Goal: Task Accomplishment & Management: Manage account settings

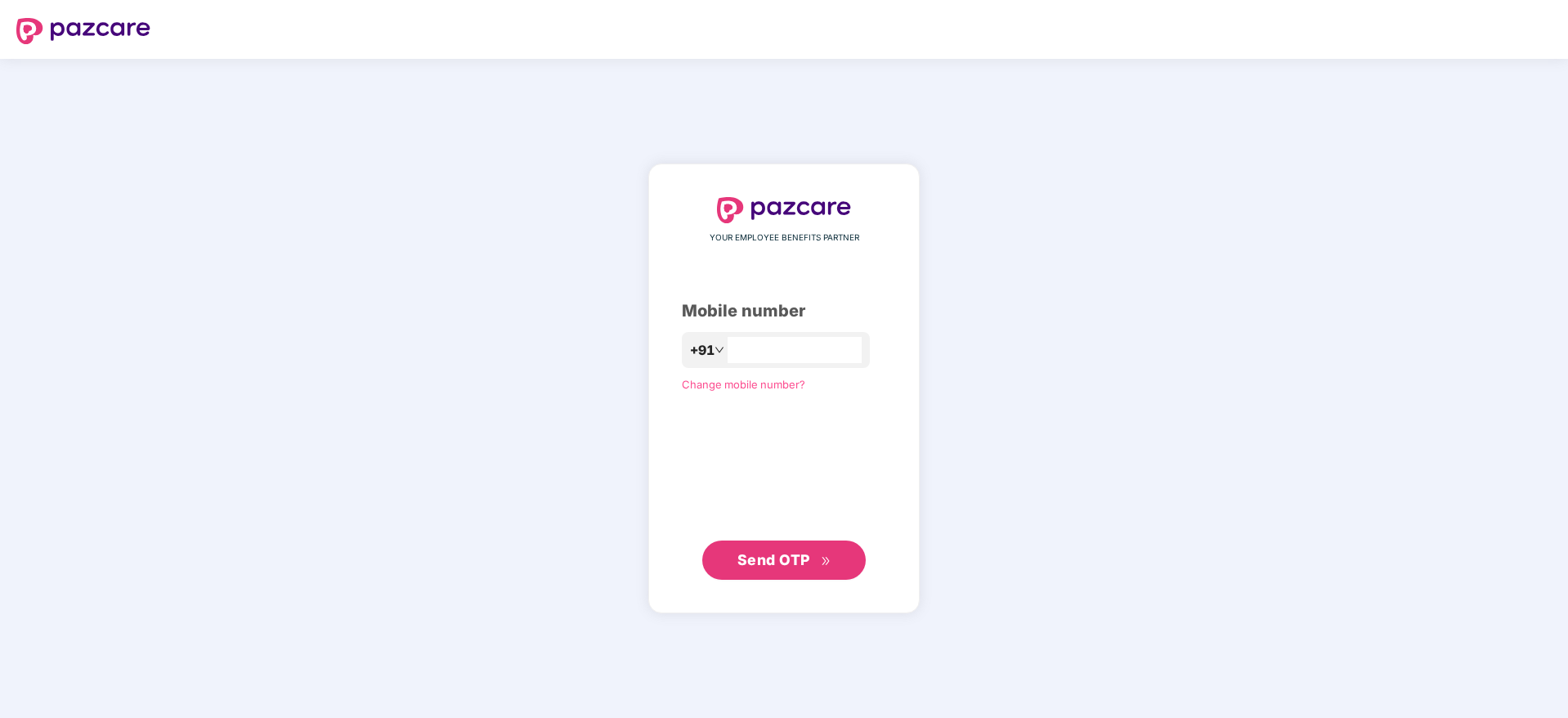
click at [834, 334] on div "+91" at bounding box center [775, 350] width 188 height 36
click at [761, 345] on input "number" at bounding box center [795, 350] width 134 height 26
click at [755, 349] on input "number" at bounding box center [795, 350] width 134 height 26
click at [842, 354] on input "**********" at bounding box center [795, 350] width 134 height 26
type input "**********"
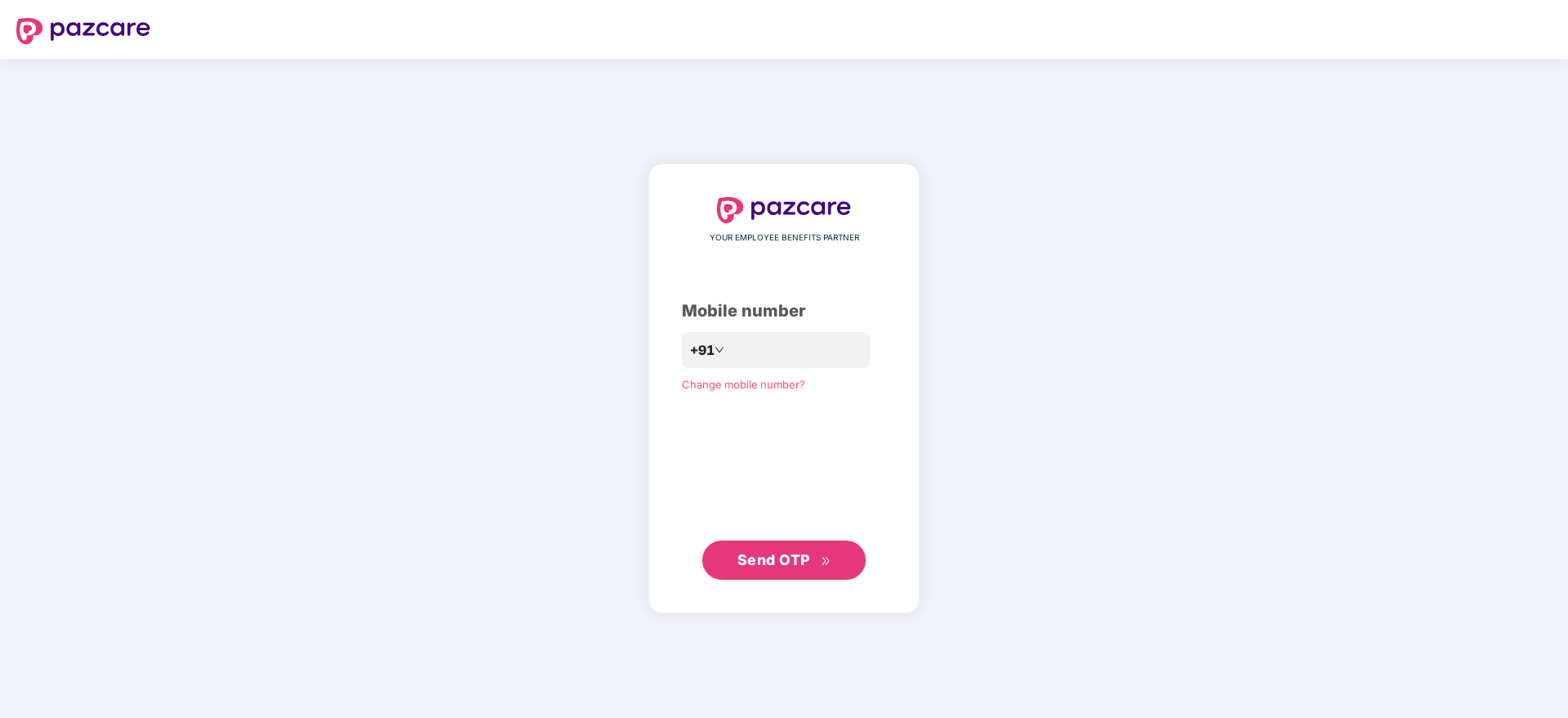
click at [777, 557] on span "Send OTP" at bounding box center [773, 559] width 73 height 17
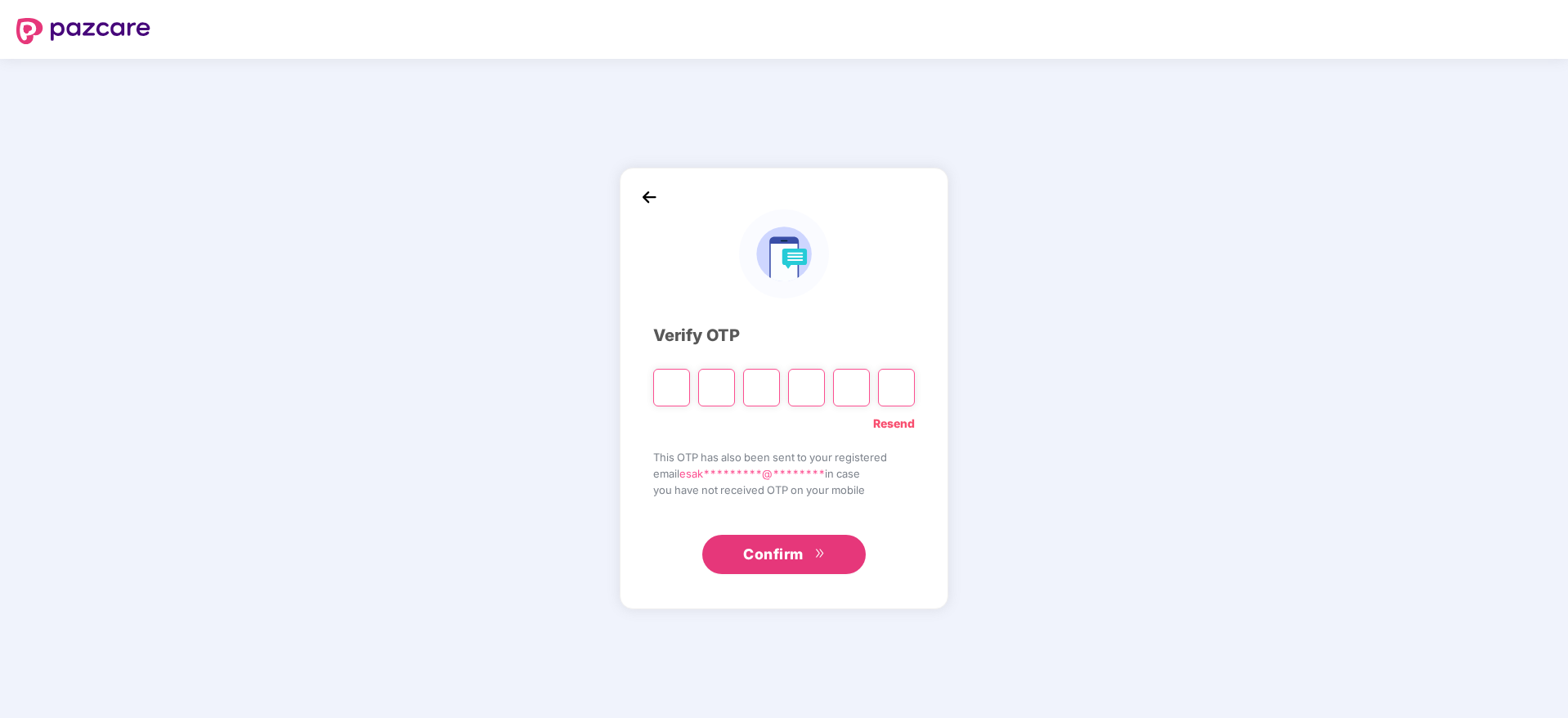
paste input "*"
type input "*"
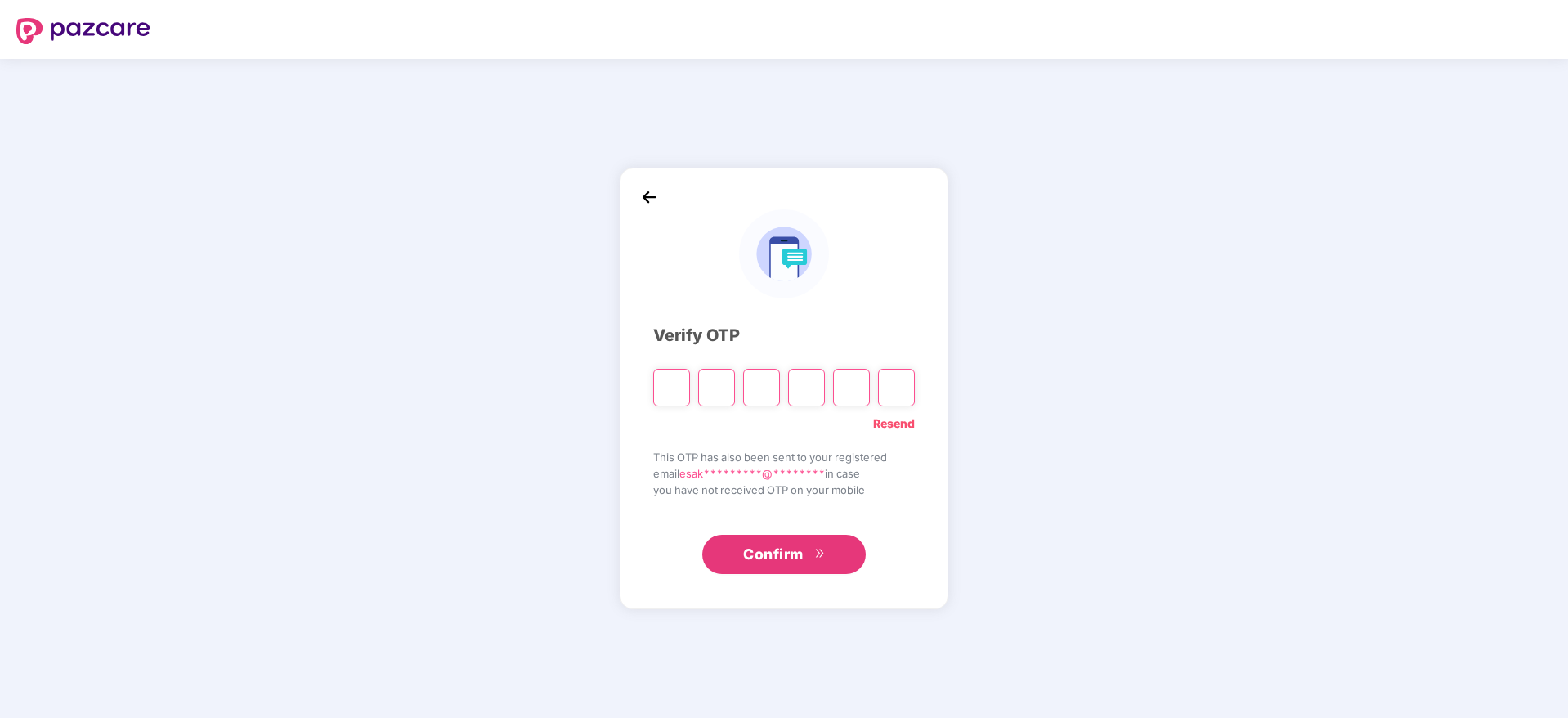
type input "*"
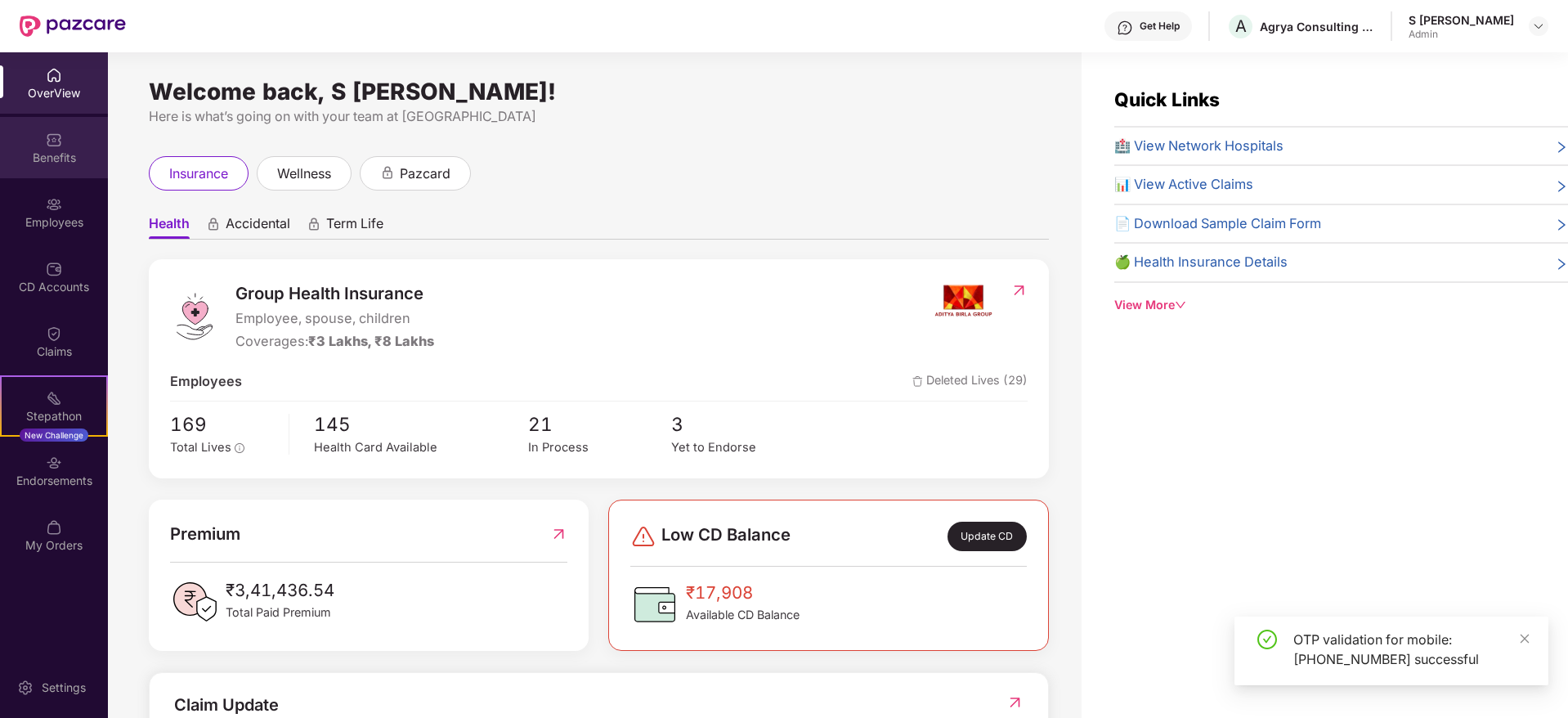
click at [56, 152] on div "Benefits" at bounding box center [54, 158] width 108 height 16
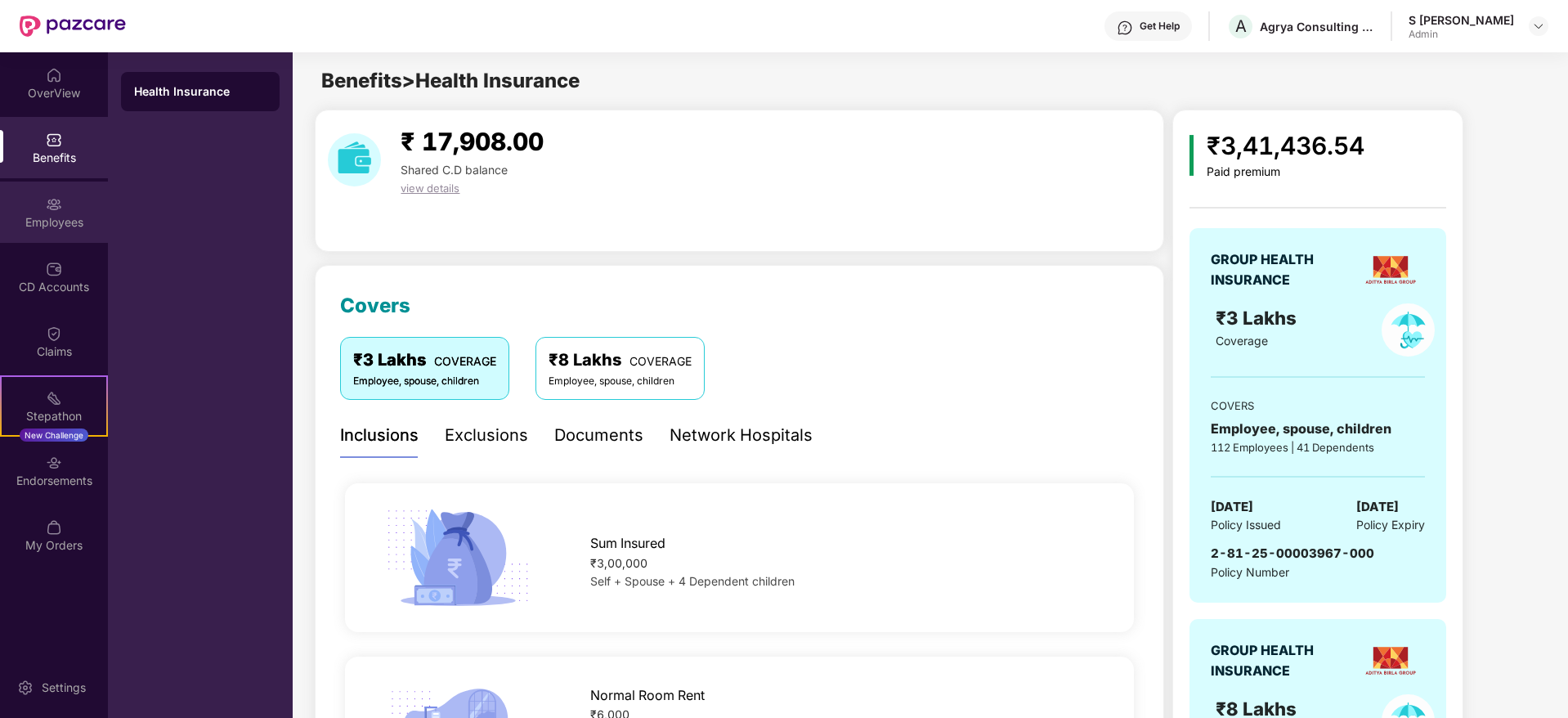
click at [53, 222] on div "Employees" at bounding box center [54, 222] width 108 height 16
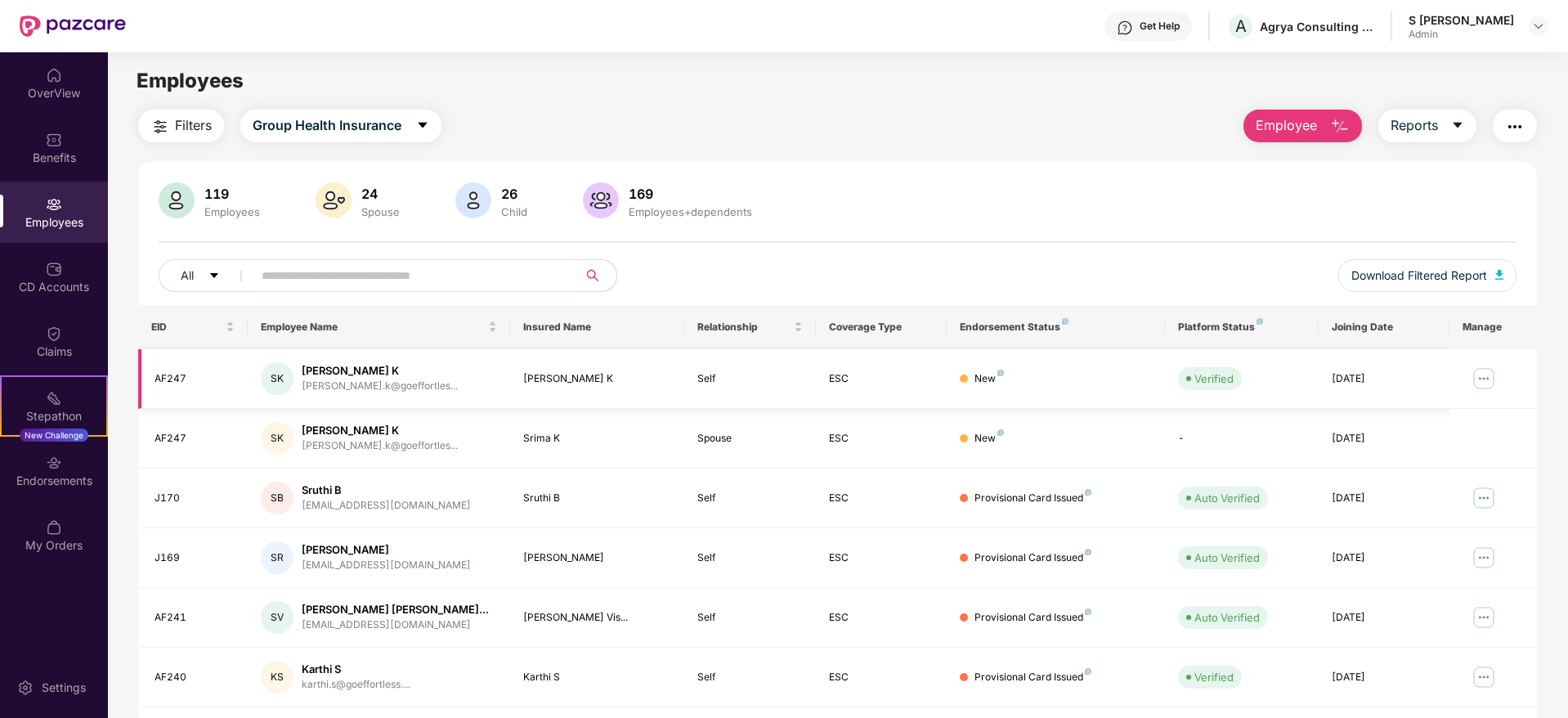
click at [1483, 379] on img at bounding box center [1483, 378] width 26 height 26
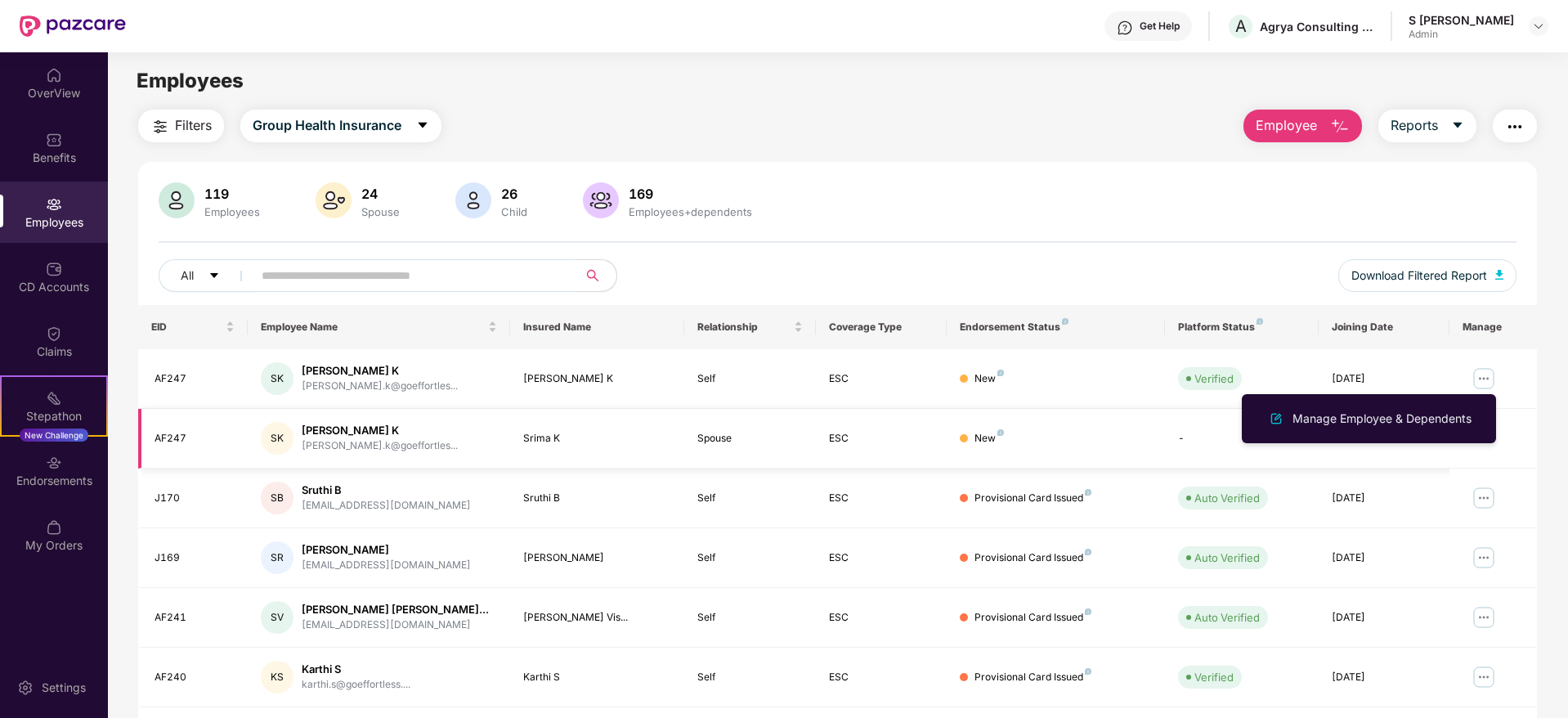
click at [967, 435] on div "New" at bounding box center [1056, 438] width 192 height 15
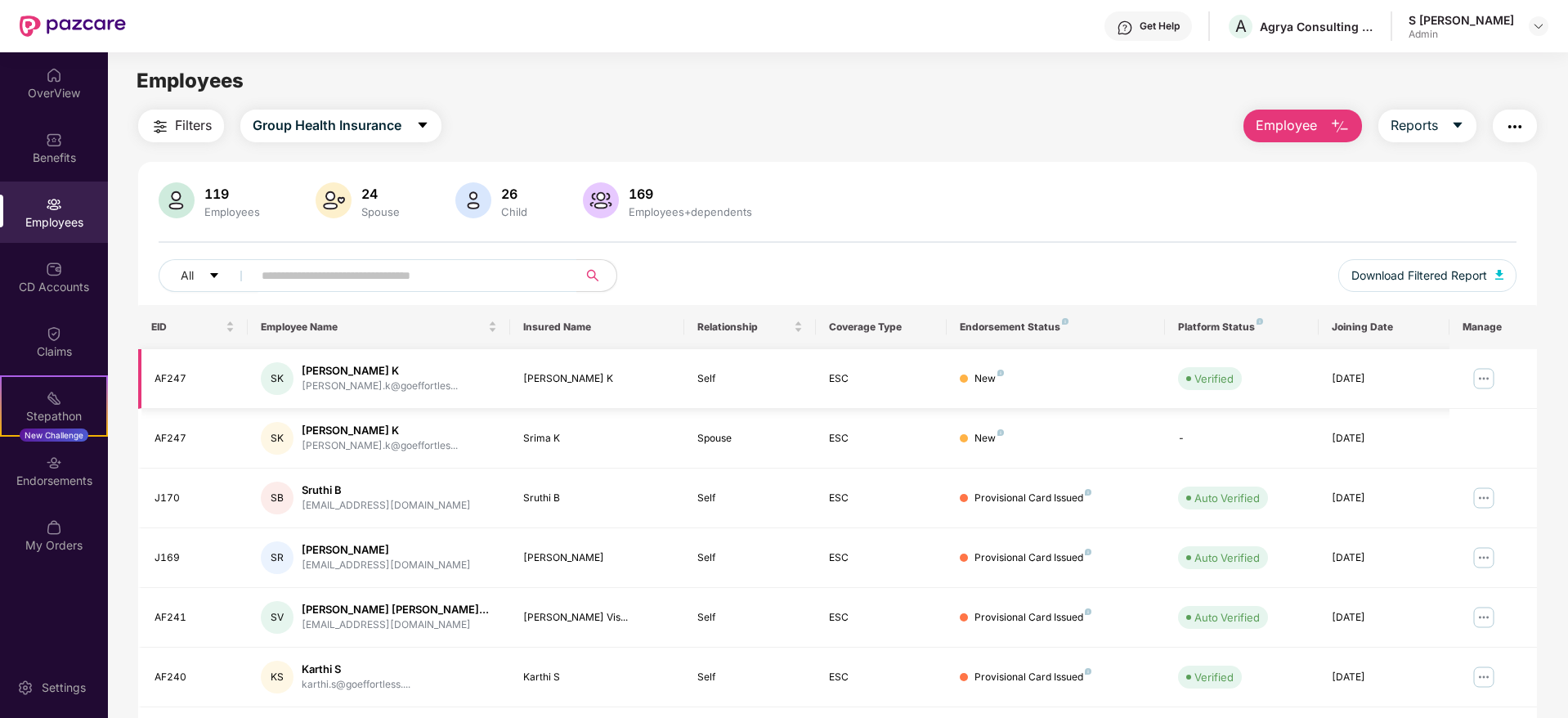
click at [268, 368] on div "SK" at bounding box center [277, 378] width 32 height 32
click at [203, 377] on div "AF247" at bounding box center [194, 378] width 80 height 15
click at [60, 290] on div "CD Accounts" at bounding box center [54, 287] width 108 height 16
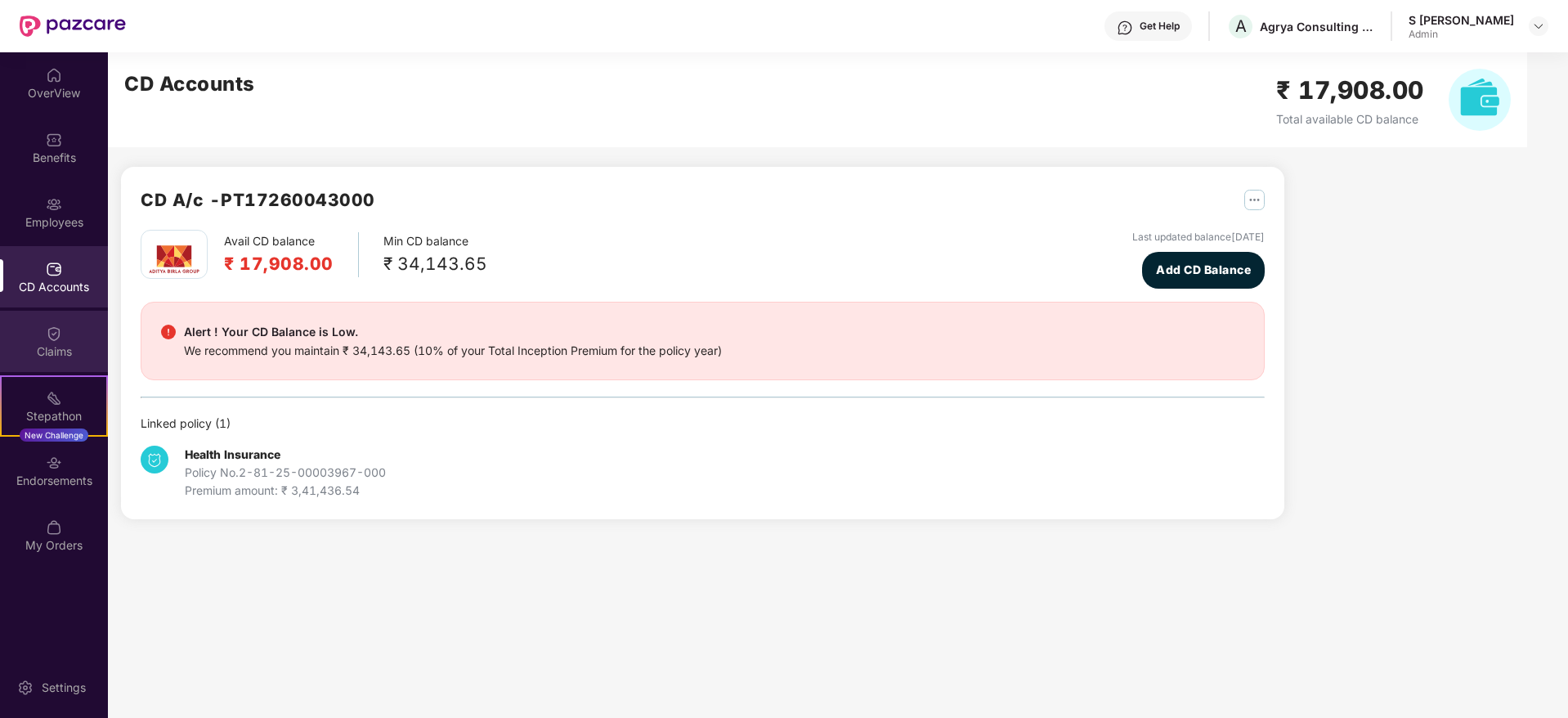
click at [60, 334] on img at bounding box center [54, 333] width 16 height 16
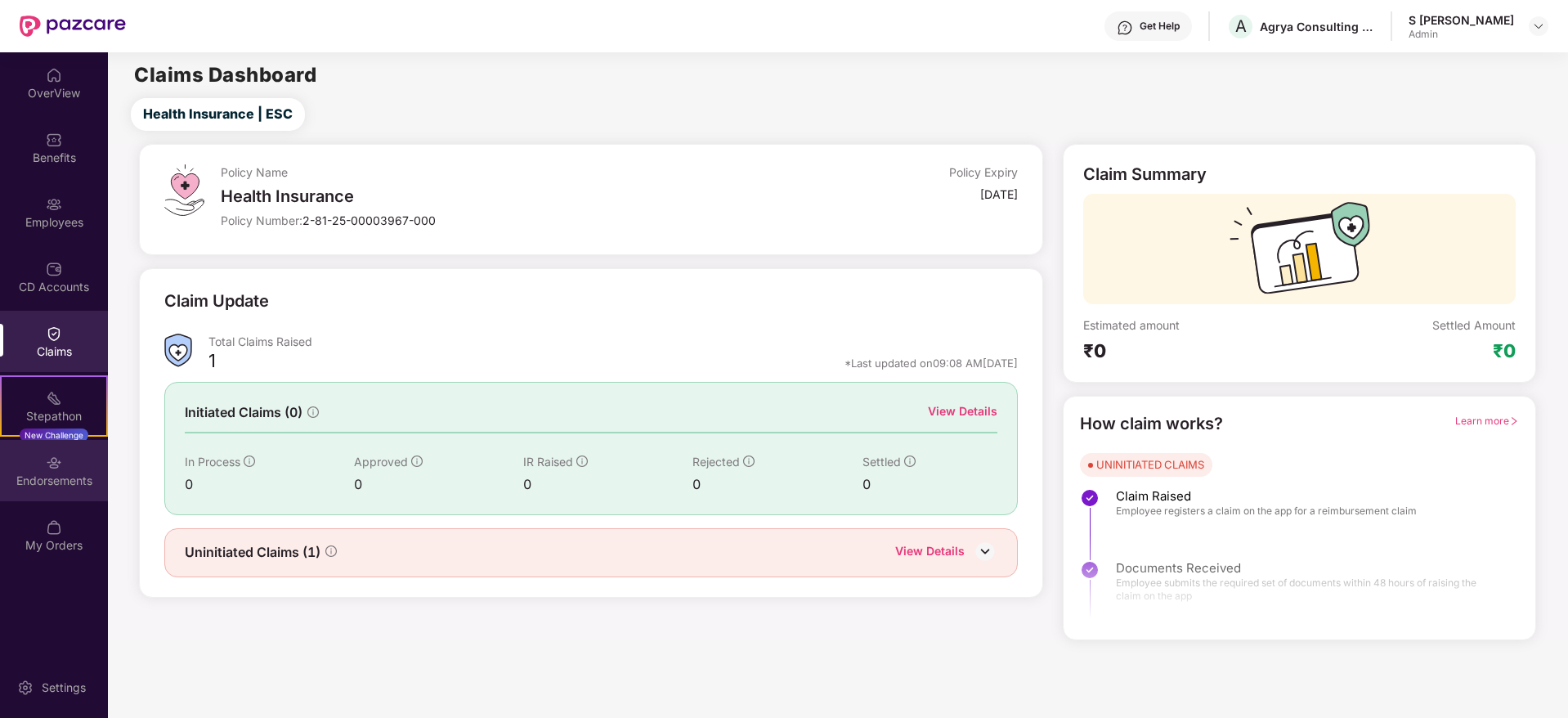
click at [60, 485] on div "Endorsements" at bounding box center [54, 480] width 108 height 16
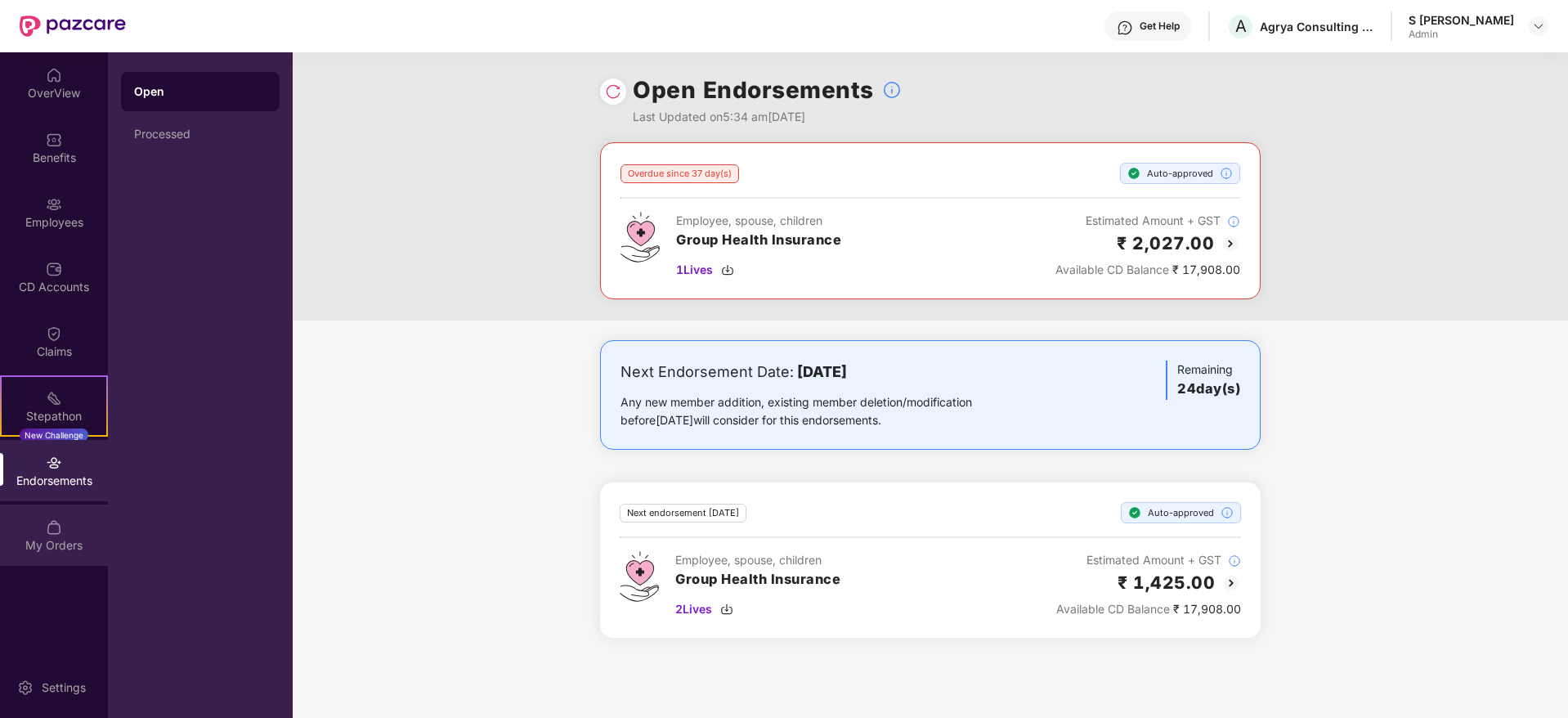
click at [65, 540] on div "My Orders" at bounding box center [54, 545] width 108 height 16
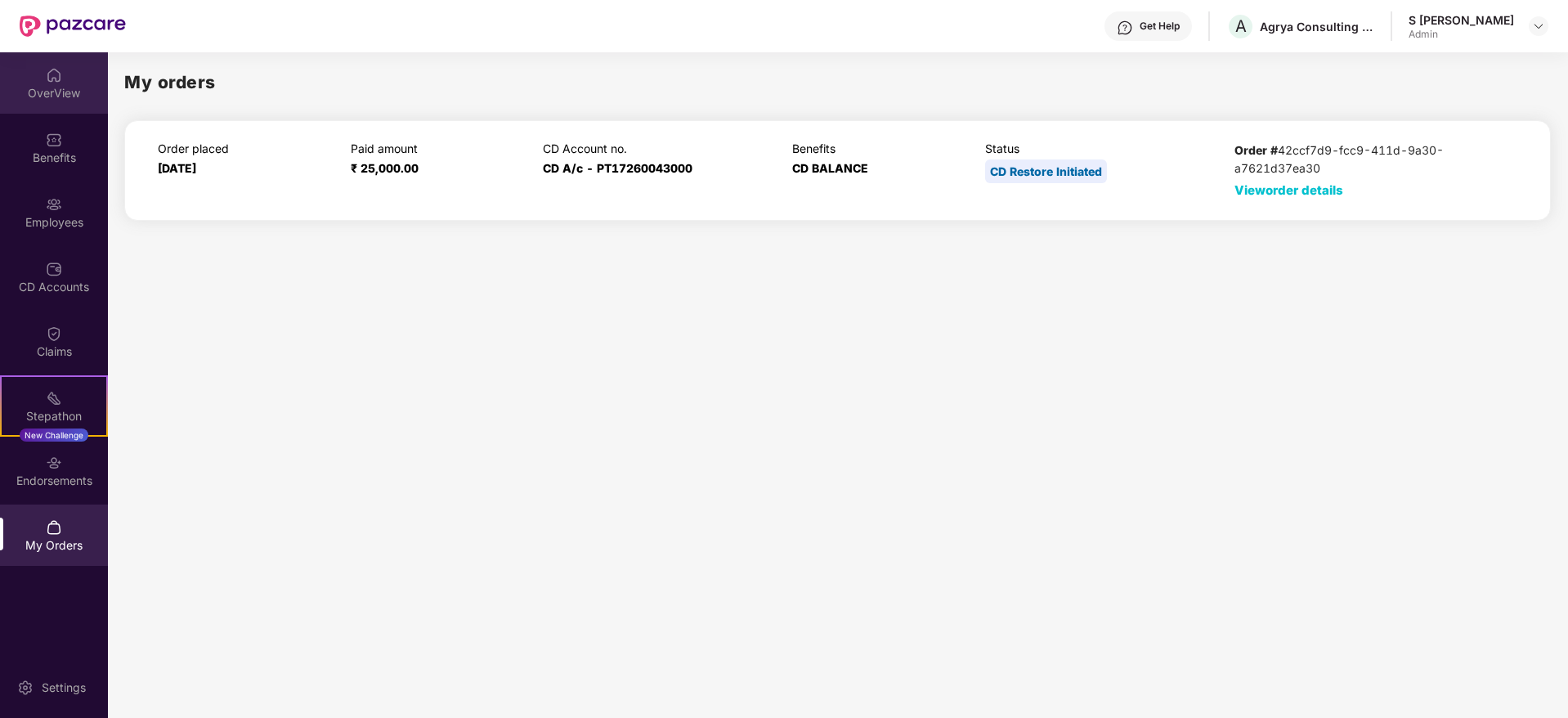
click at [50, 100] on div "OverView" at bounding box center [54, 82] width 108 height 61
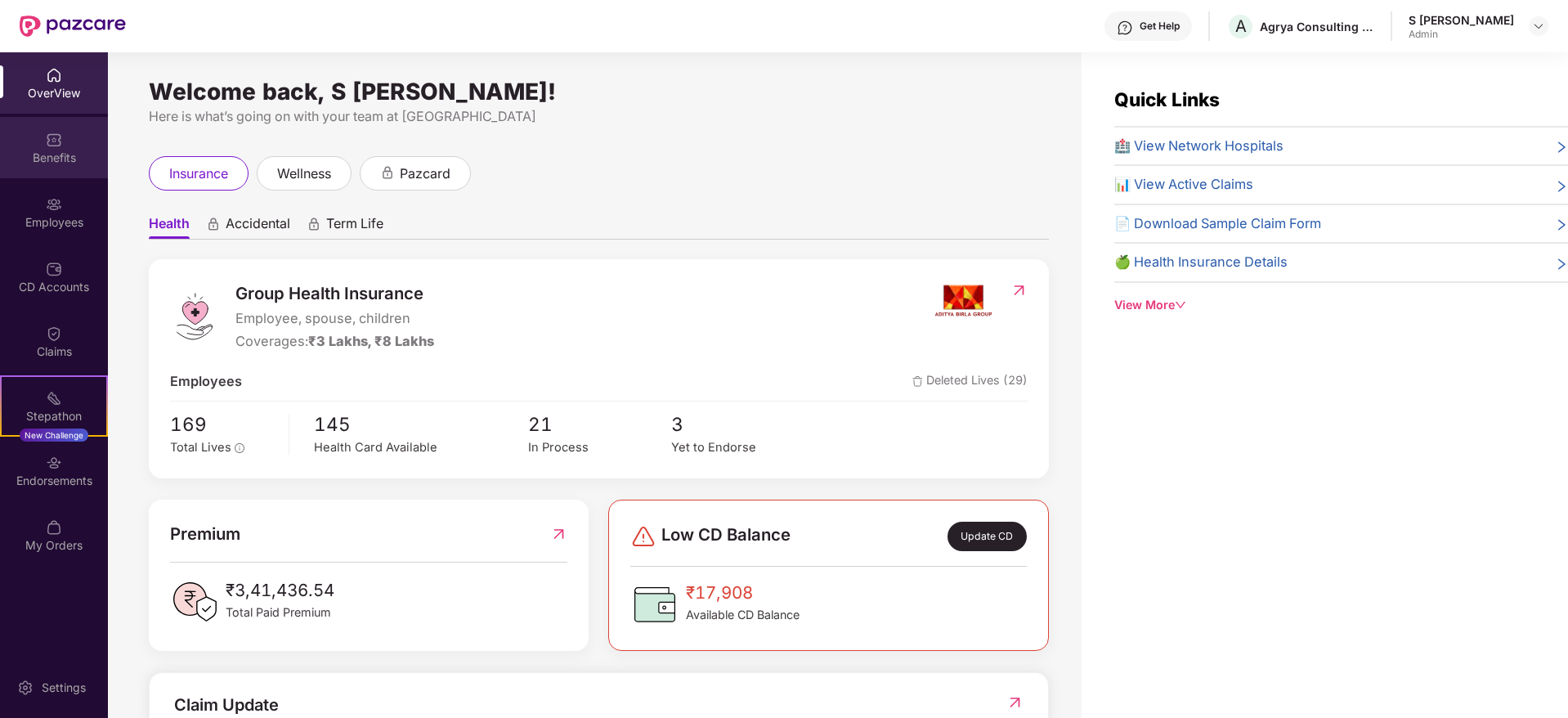
click at [56, 156] on div "Benefits" at bounding box center [54, 158] width 108 height 16
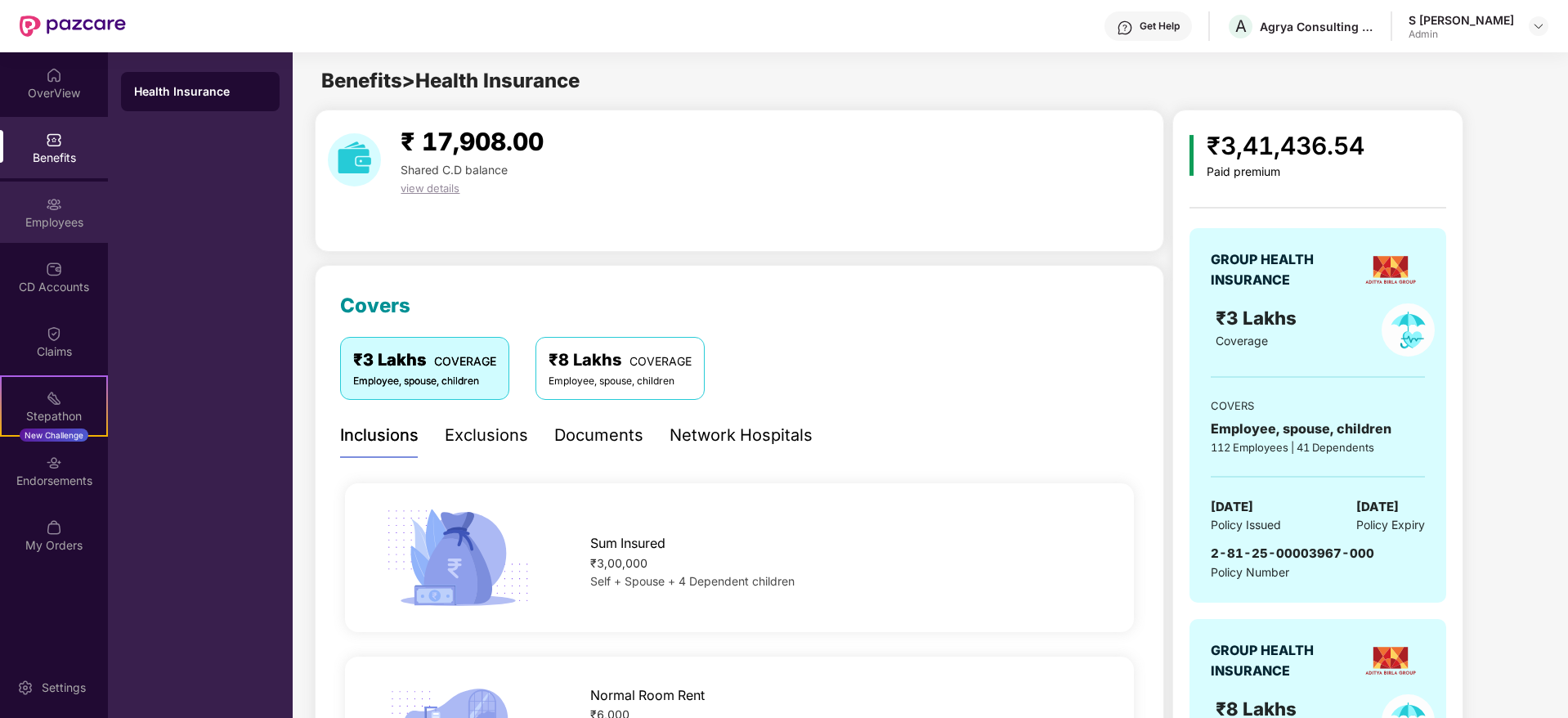
click at [57, 209] on img at bounding box center [54, 204] width 16 height 16
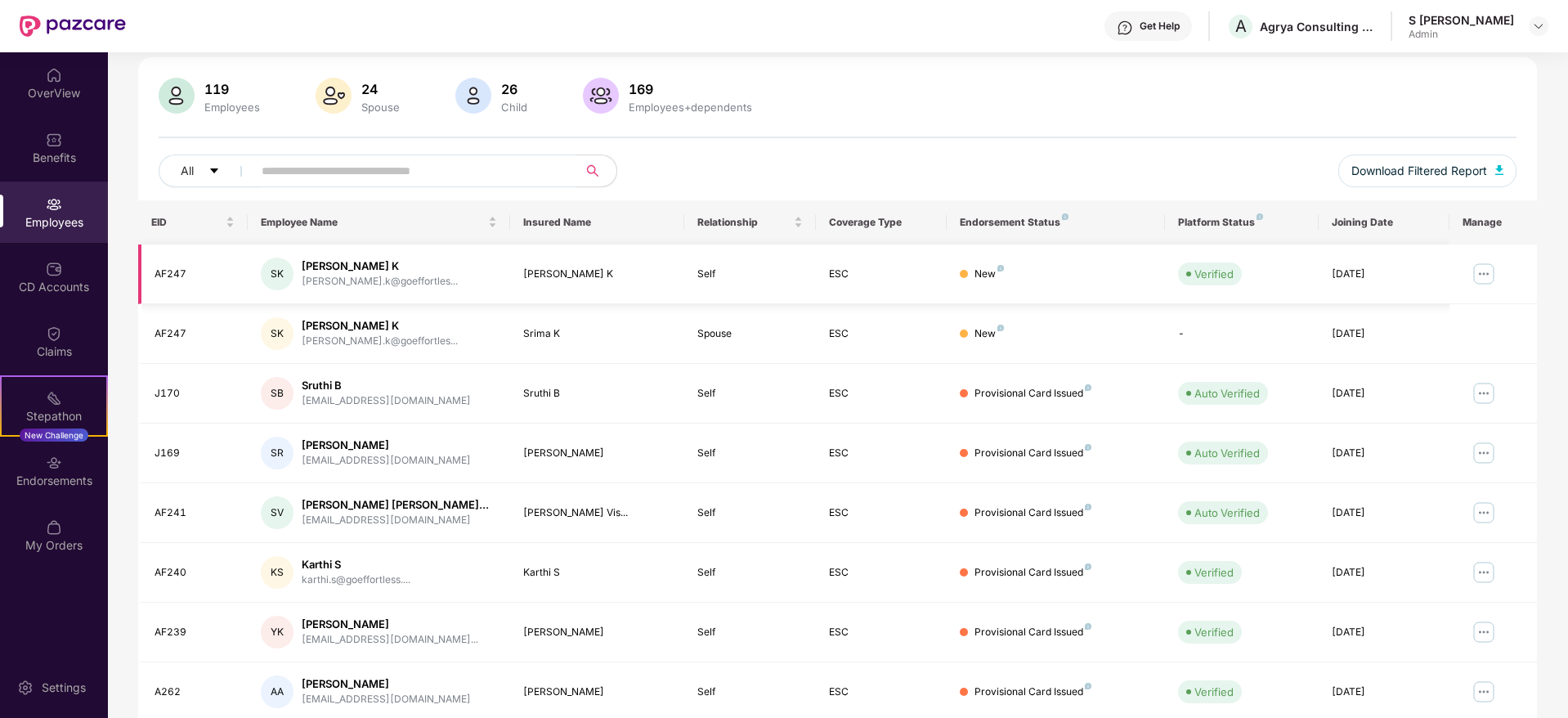
scroll to position [106, 0]
drag, startPoint x: 202, startPoint y: 269, endPoint x: 360, endPoint y: 266, distance: 158.0
click at [360, 266] on tr "AF247 SK [PERSON_NAME].k@goeffortles... [PERSON_NAME] K Self ESC New Verified […" at bounding box center [837, 273] width 1399 height 60
click at [360, 266] on div "[PERSON_NAME] K" at bounding box center [379, 264] width 156 height 15
click at [422, 278] on div "SK [PERSON_NAME].k@goeffortles..." at bounding box center [379, 272] width 237 height 32
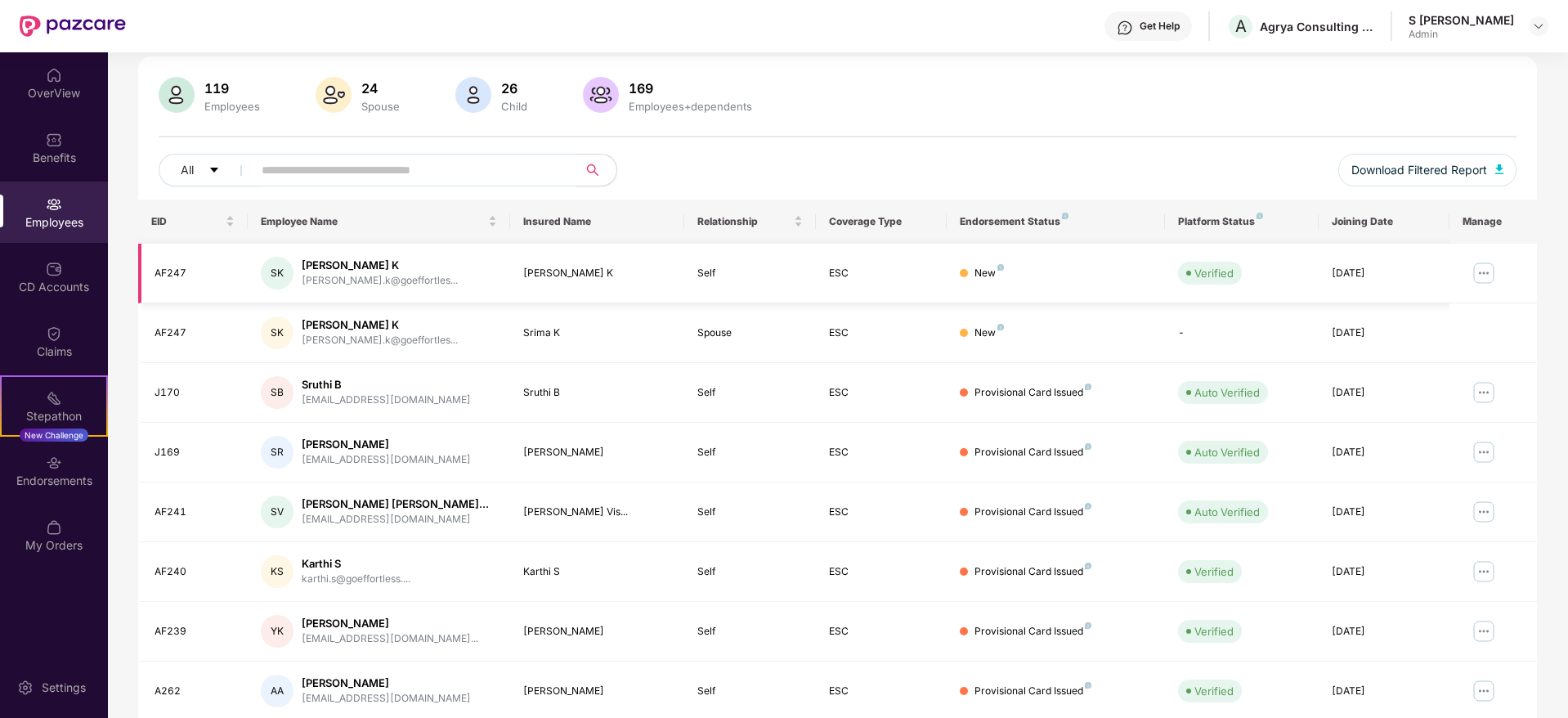
click at [1479, 273] on img at bounding box center [1483, 272] width 26 height 26
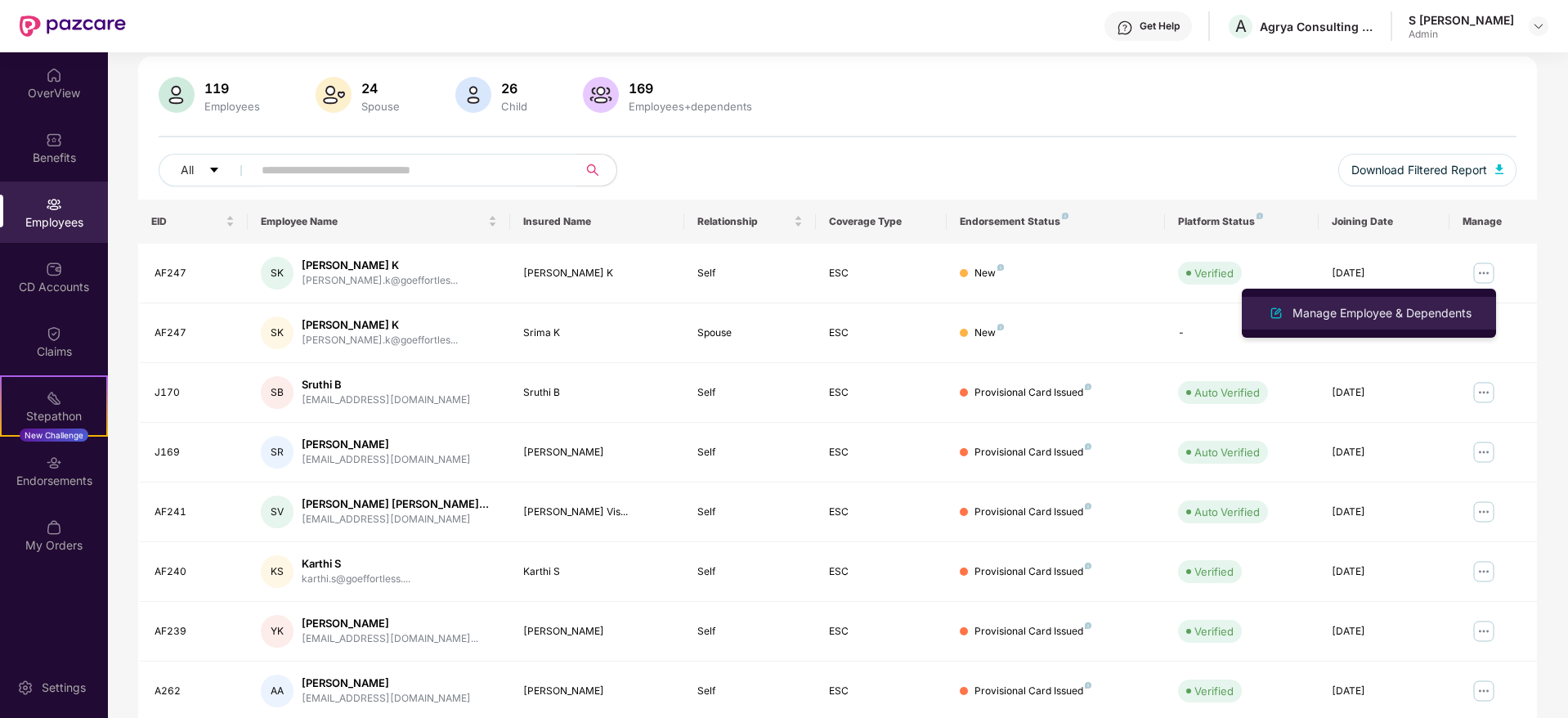
click at [1392, 316] on div "Manage Employee & Dependents" at bounding box center [1382, 313] width 186 height 18
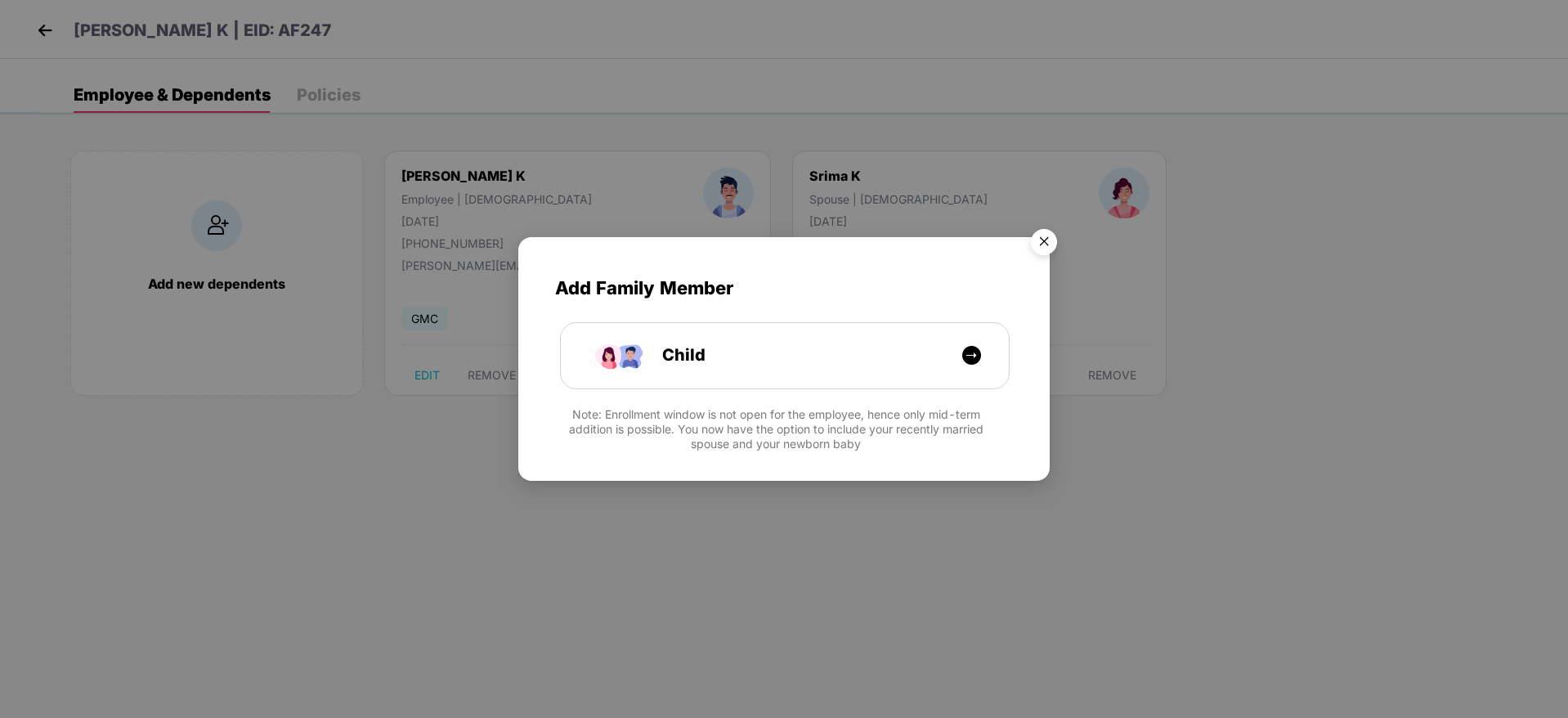
click at [1055, 231] on img "Close" at bounding box center [1044, 244] width 46 height 46
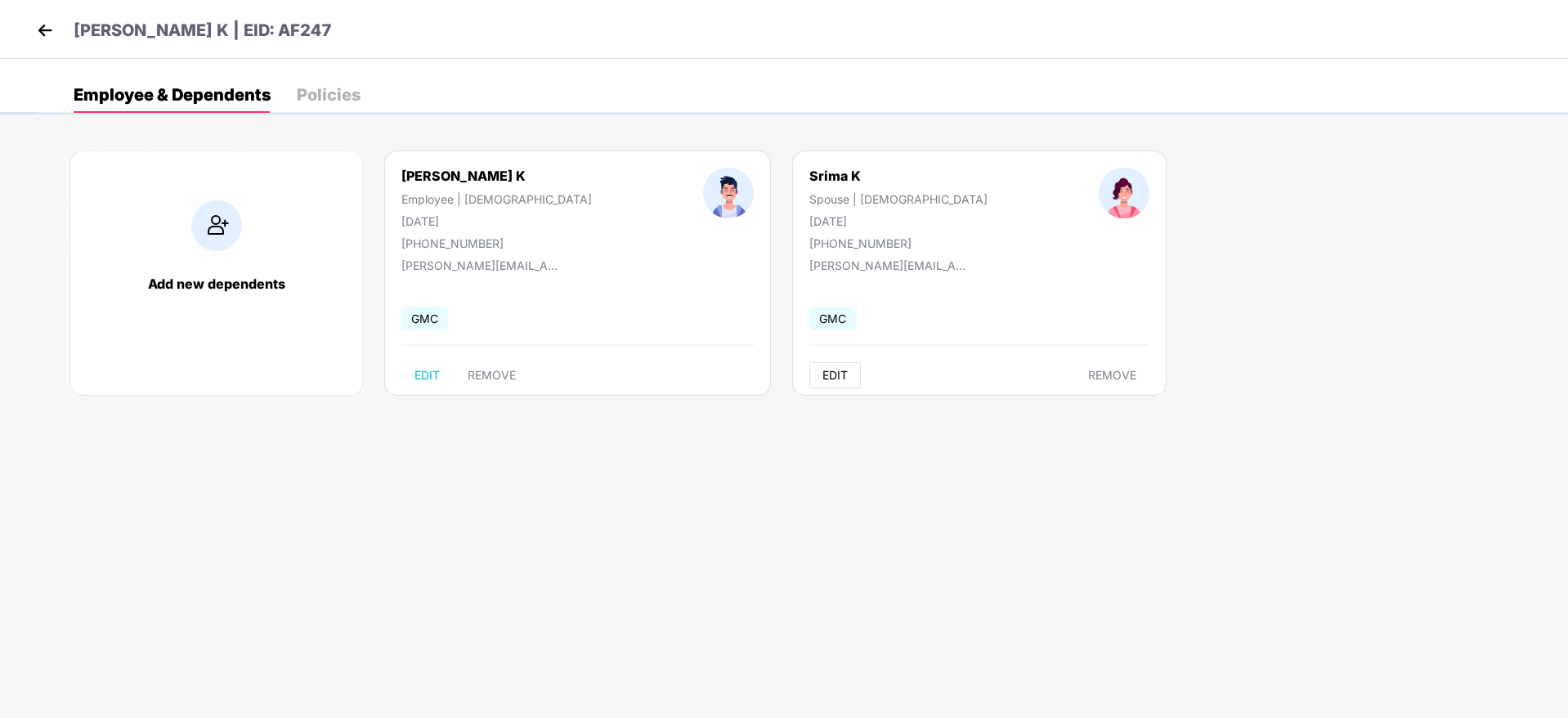
click at [810, 366] on button "EDIT" at bounding box center [835, 375] width 51 height 26
select select "******"
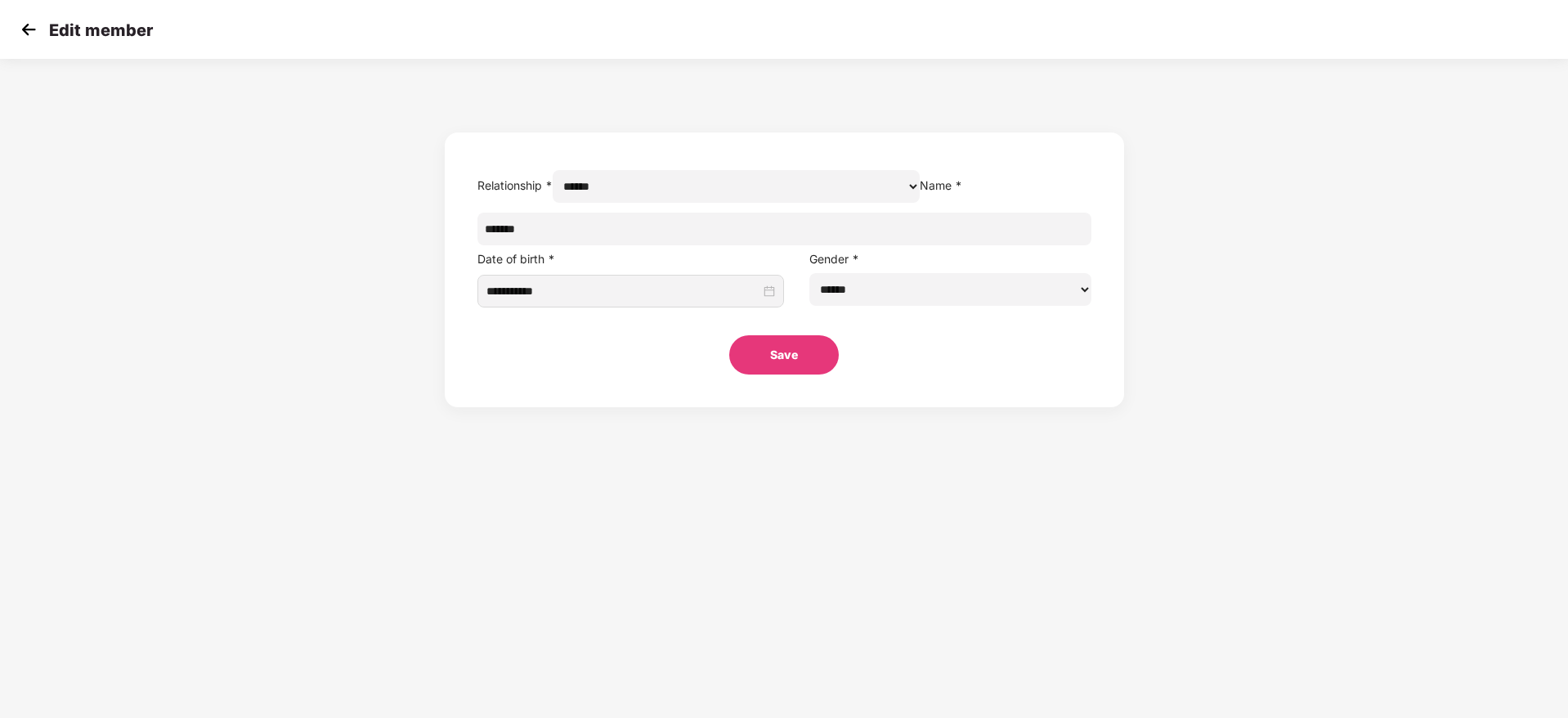
click at [920, 203] on select "****** *****" at bounding box center [735, 186] width 367 height 32
click at [890, 180] on form "**********" at bounding box center [784, 270] width 680 height 274
click at [552, 178] on label "Relationship *" at bounding box center [515, 186] width 75 height 14
copy label "Relationship"
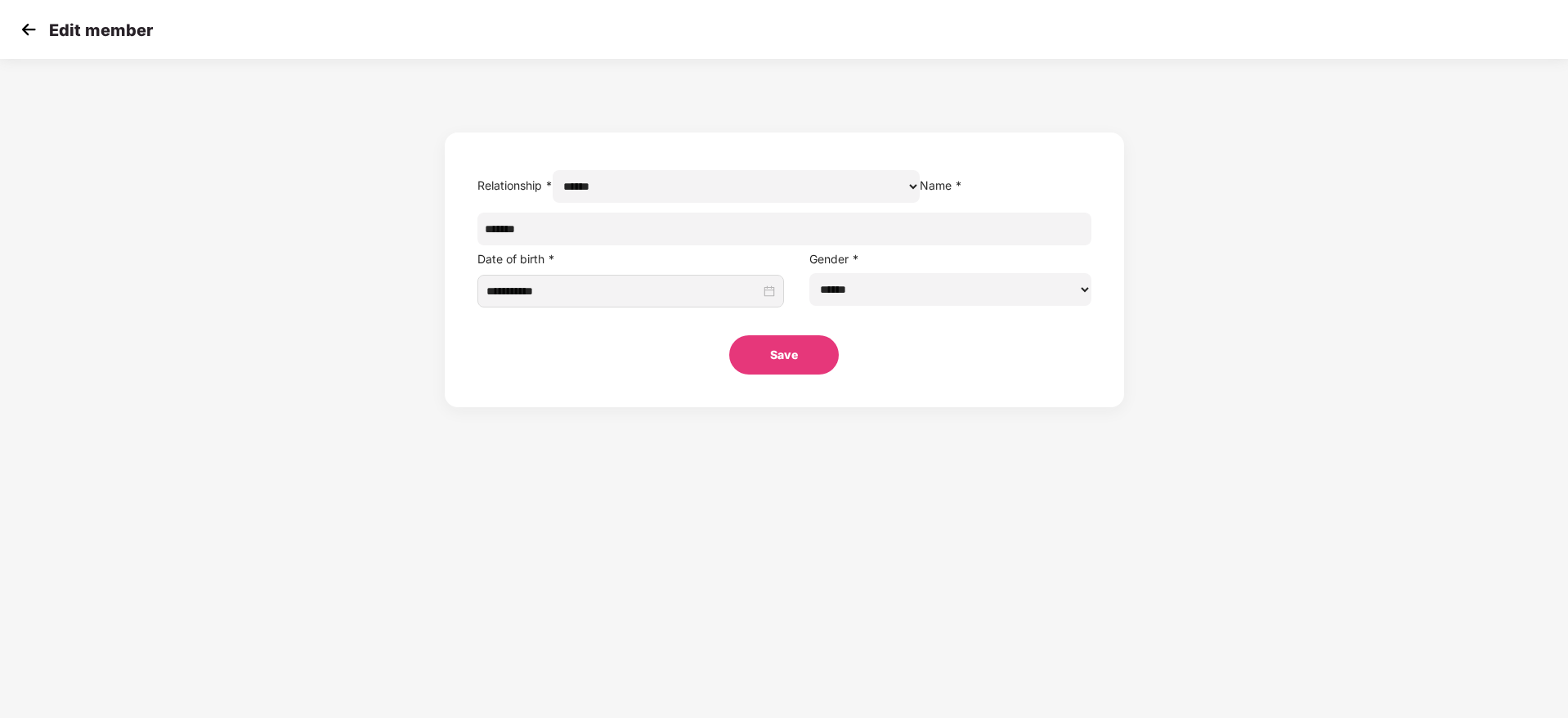
click at [820, 265] on label "Gender *" at bounding box center [835, 259] width 50 height 14
copy label "Gender"
